Goal: Check status: Check status

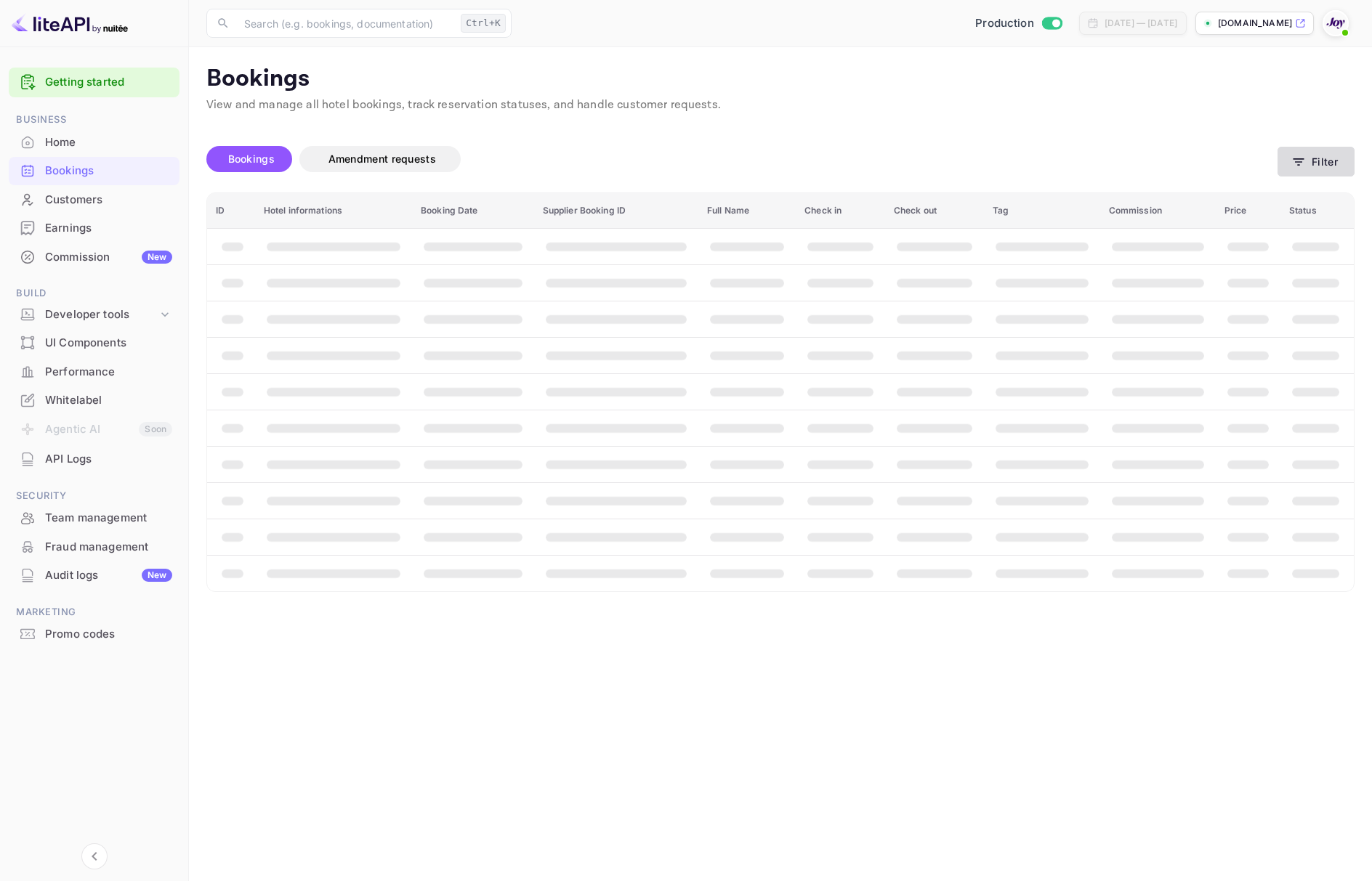
click at [1318, 160] on button "Filter" at bounding box center [1316, 161] width 77 height 30
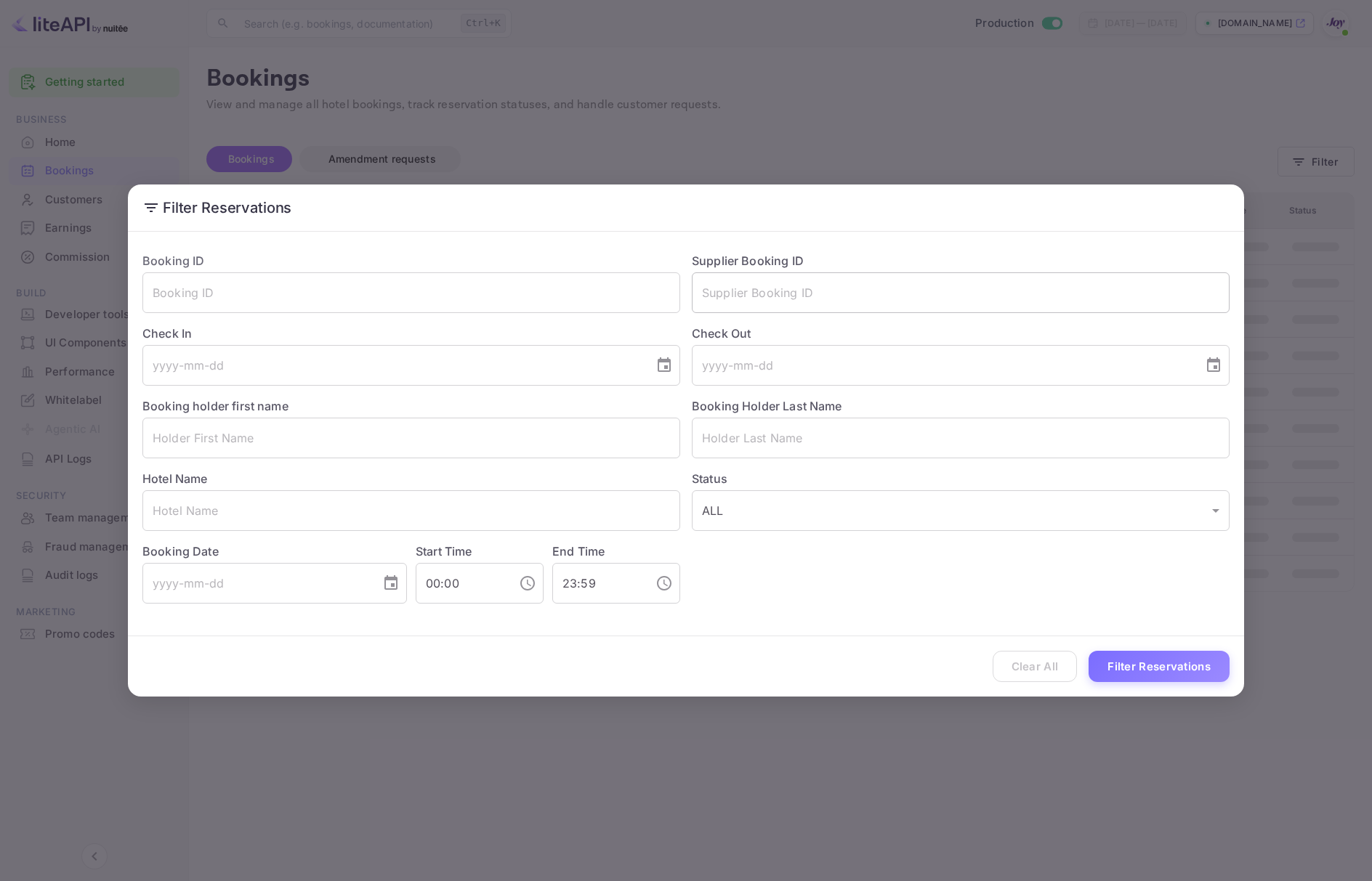
click at [812, 294] on input "text" at bounding box center [961, 293] width 538 height 41
paste input "8298937"
type input "8298937"
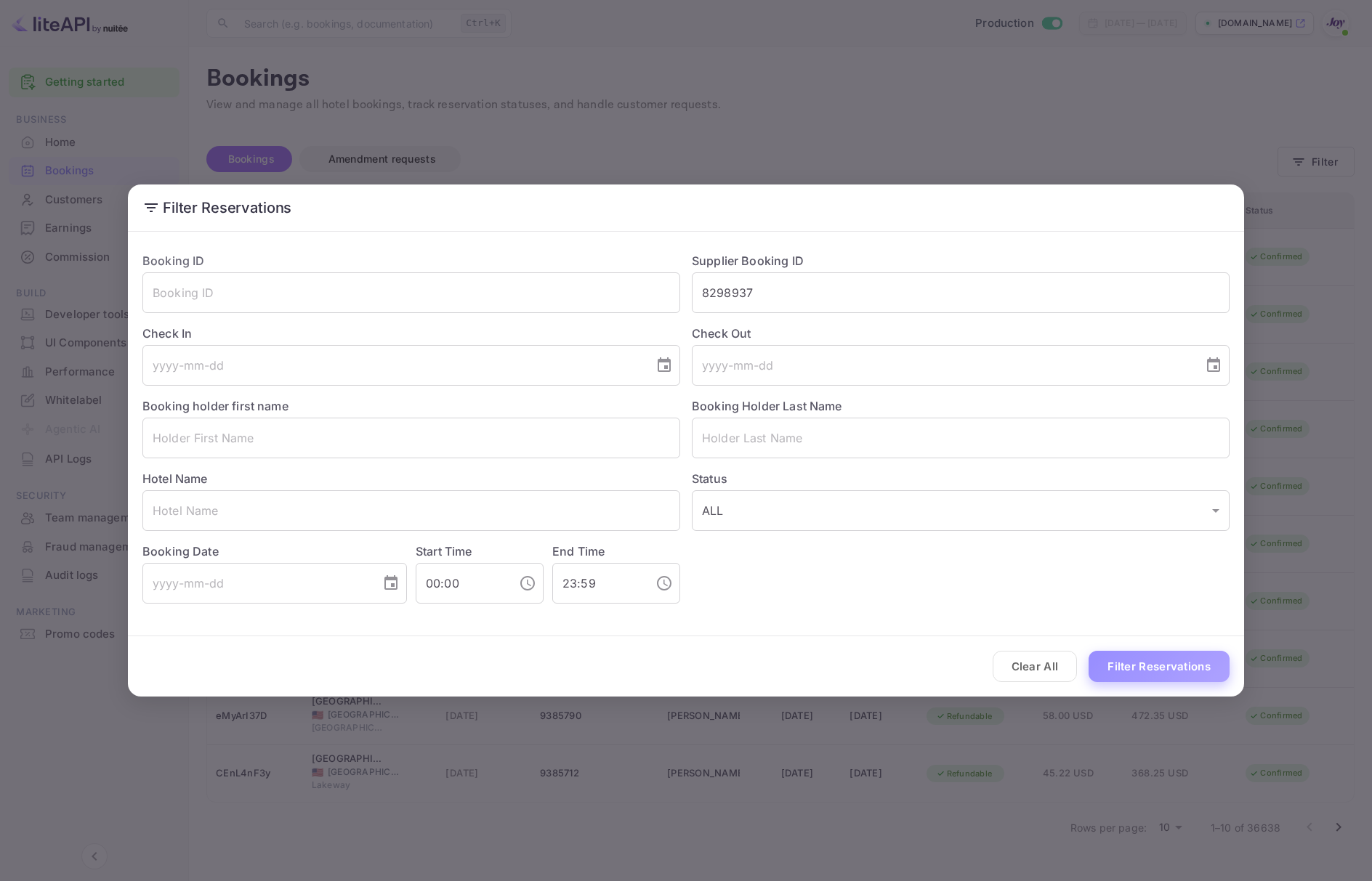
click at [1131, 664] on button "Filter Reservations" at bounding box center [1159, 667] width 141 height 31
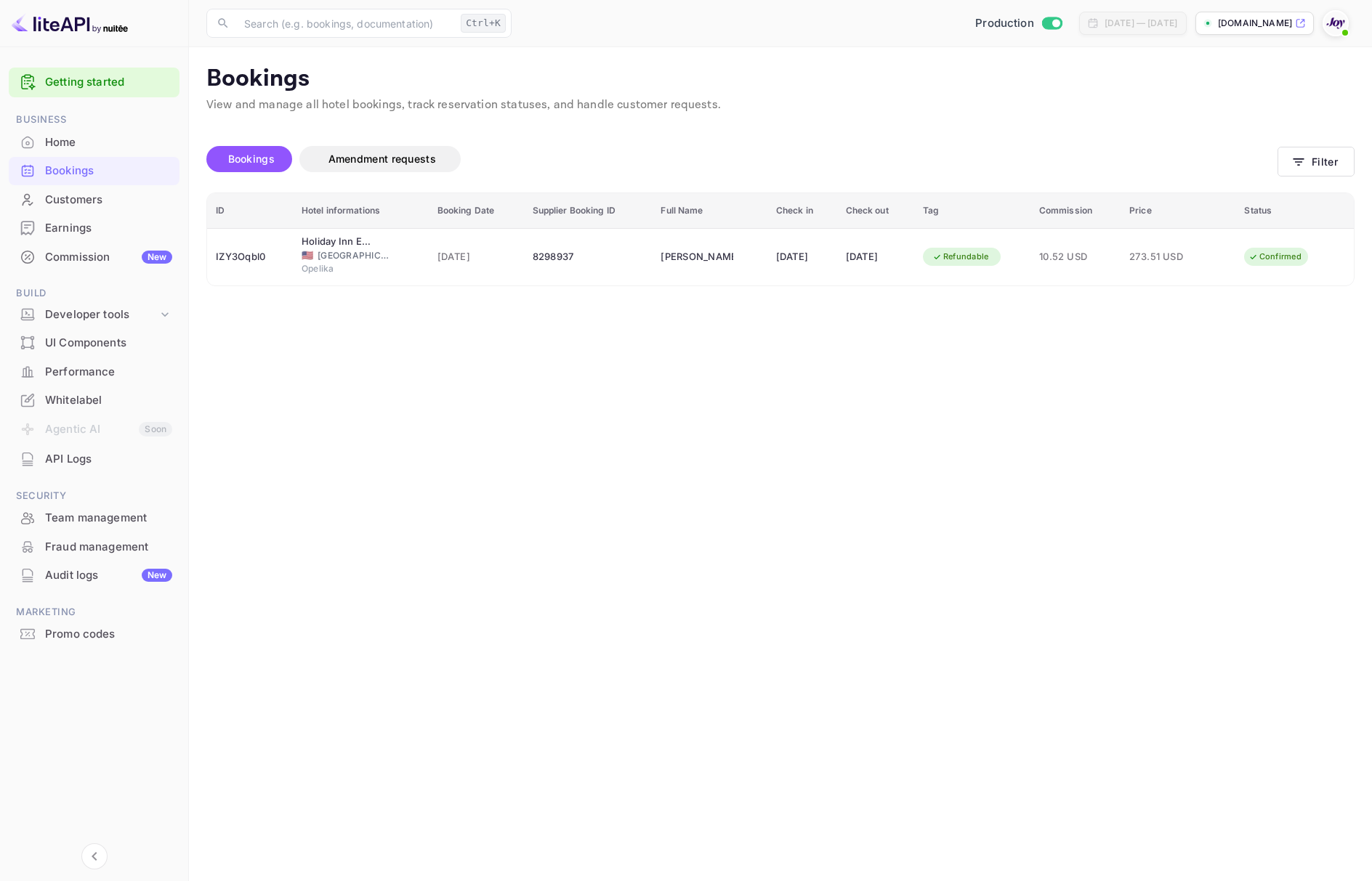
click at [717, 518] on main "Bookings View and manage all hotel bookings, track reservation statuses, and ha…" at bounding box center [780, 464] width 1183 height 834
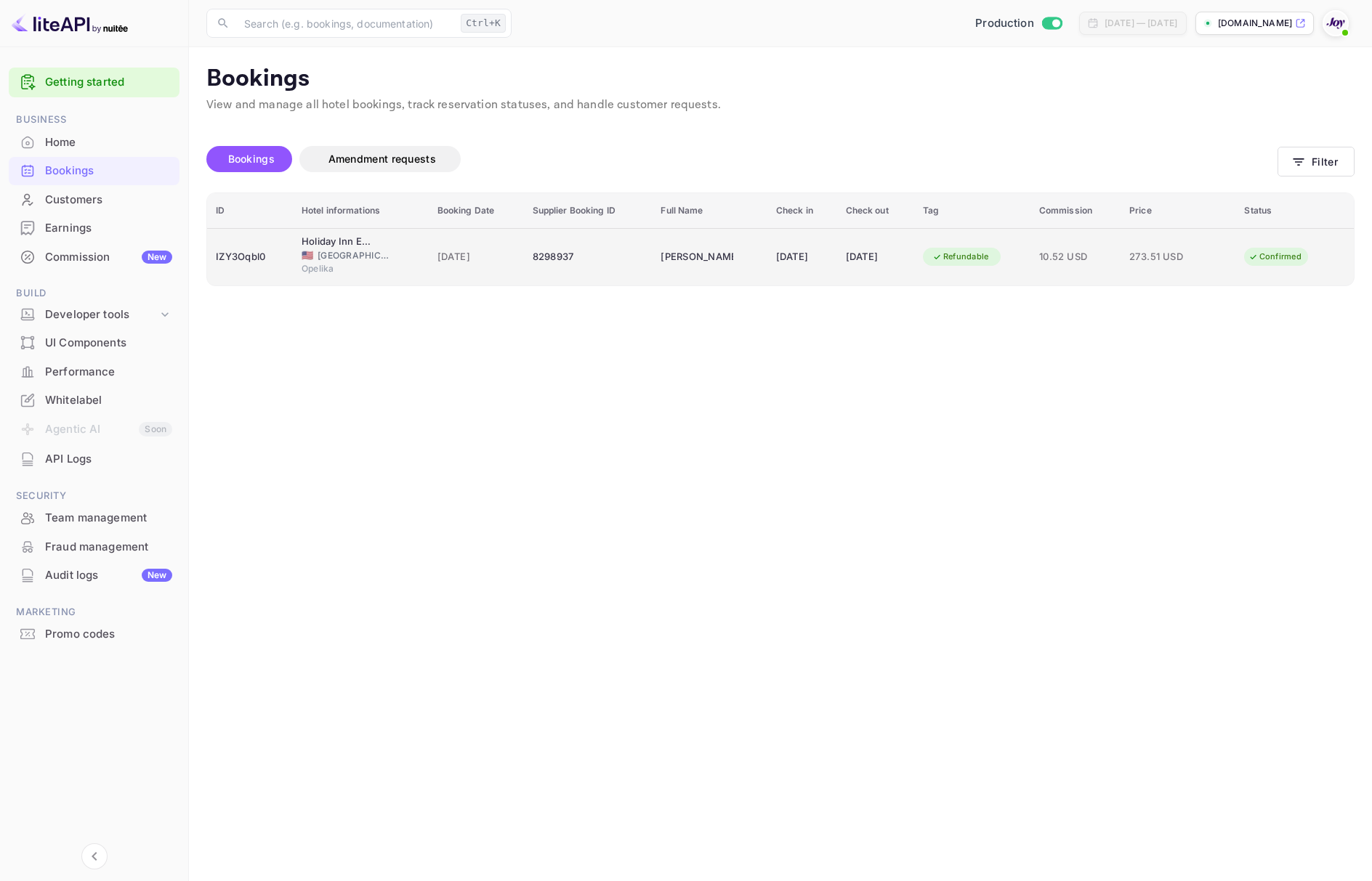
click at [767, 274] on td "[DATE]" at bounding box center [802, 257] width 70 height 58
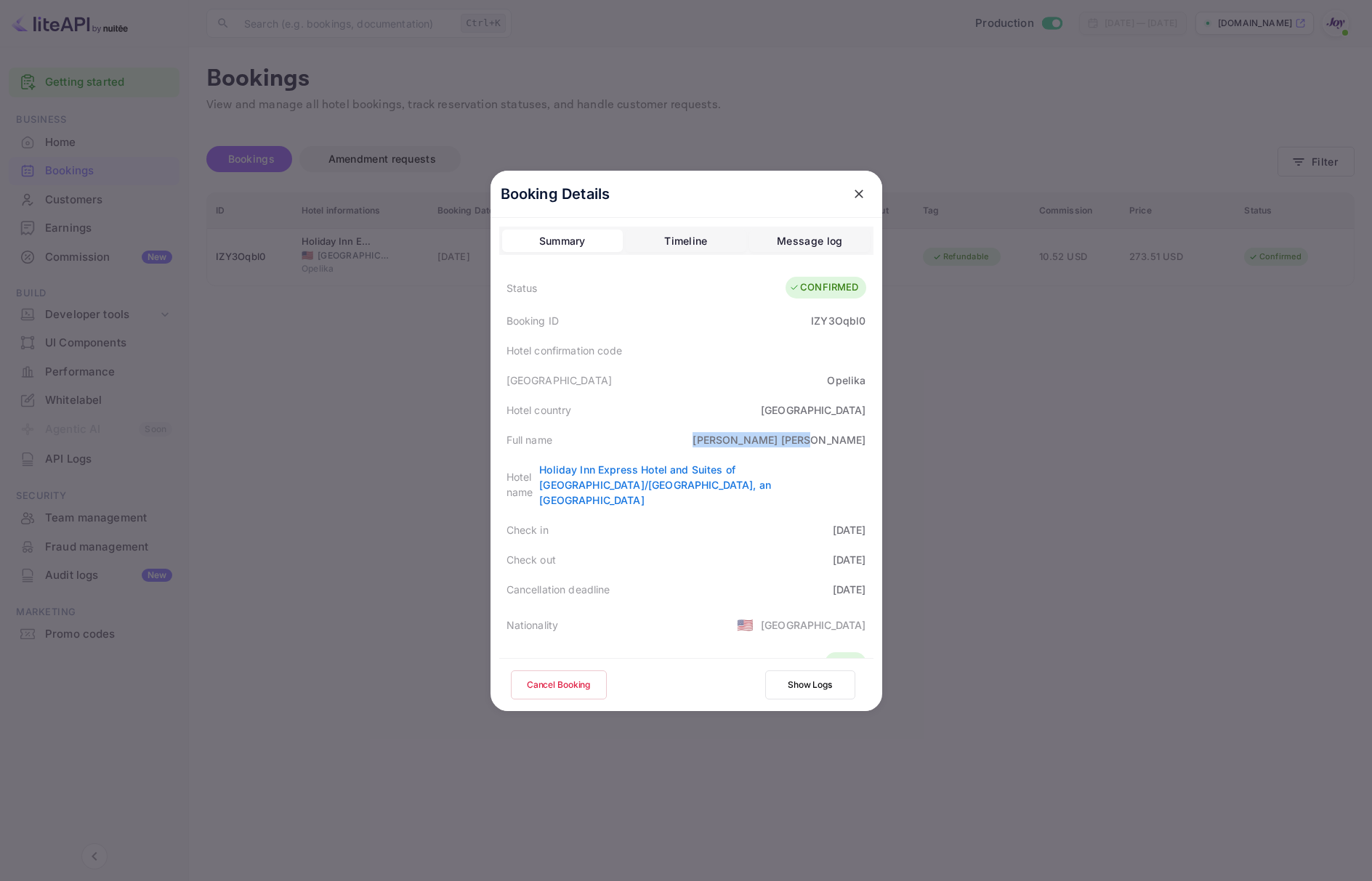
drag, startPoint x: 858, startPoint y: 442, endPoint x: 799, endPoint y: 437, distance: 59.2
click at [799, 437] on div "Full name [PERSON_NAME]" at bounding box center [686, 440] width 374 height 30
copy div "[PERSON_NAME]"
click at [61, 435] on div at bounding box center [686, 440] width 1372 height 881
